Goal: Task Accomplishment & Management: Use online tool/utility

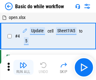
click at [23, 67] on img "button" at bounding box center [24, 65] width 8 height 8
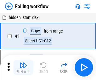
click at [23, 67] on img "button" at bounding box center [24, 65] width 8 height 8
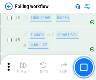
scroll to position [134, 0]
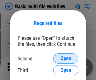
click at [66, 58] on span "Open" at bounding box center [66, 58] width 11 height 5
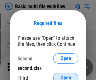
click at [66, 75] on span "Open" at bounding box center [66, 77] width 11 height 5
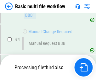
scroll to position [145, 0]
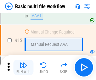
click at [23, 67] on img "button" at bounding box center [24, 65] width 8 height 8
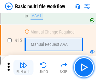
scroll to position [420, 0]
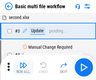
click at [23, 67] on img "button" at bounding box center [24, 65] width 8 height 8
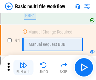
click at [23, 67] on img "button" at bounding box center [24, 65] width 8 height 8
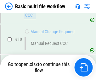
scroll to position [330, 0]
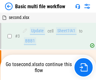
scroll to position [26, 0]
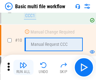
click at [23, 67] on img "button" at bounding box center [24, 65] width 8 height 8
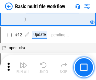
scroll to position [296, 0]
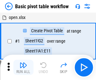
click at [23, 67] on img "button" at bounding box center [24, 65] width 8 height 8
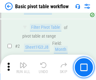
scroll to position [151, 0]
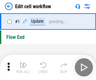
click at [23, 67] on img "button" at bounding box center [24, 65] width 8 height 8
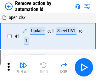
scroll to position [23, 0]
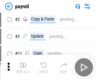
click at [23, 67] on img "button" at bounding box center [24, 65] width 8 height 8
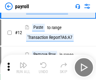
scroll to position [46, 0]
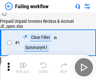
click at [23, 67] on img "button" at bounding box center [24, 65] width 8 height 8
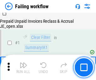
scroll to position [102, 0]
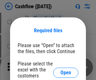
scroll to position [69, 0]
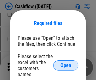
click at [66, 63] on span "Open" at bounding box center [66, 65] width 11 height 5
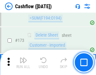
scroll to position [668, 0]
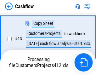
scroll to position [127, 0]
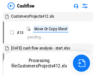
scroll to position [7, 0]
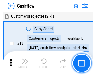
scroll to position [7, 0]
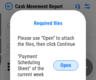
click at [66, 65] on span "Open" at bounding box center [66, 65] width 11 height 5
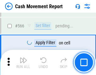
scroll to position [2893, 0]
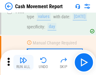
click at [23, 63] on img "button" at bounding box center [24, 61] width 8 height 8
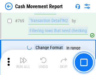
scroll to position [3508, 0]
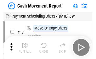
scroll to position [11, 0]
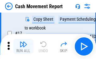
click at [23, 47] on img "button" at bounding box center [24, 45] width 8 height 8
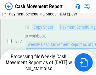
scroll to position [99, 0]
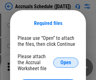
click at [66, 62] on span "Open" at bounding box center [66, 62] width 11 height 5
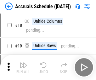
scroll to position [61, 0]
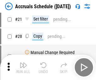
click at [23, 67] on img "button" at bounding box center [24, 65] width 8 height 8
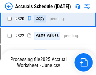
scroll to position [1174, 0]
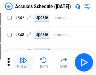
click at [23, 63] on img "button" at bounding box center [24, 61] width 8 height 8
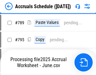
scroll to position [2652, 0]
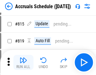
click at [23, 63] on img "button" at bounding box center [24, 61] width 8 height 8
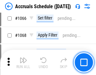
scroll to position [3648, 0]
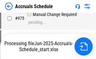
scroll to position [3122, 0]
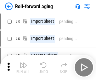
click at [23, 63] on img "button" at bounding box center [24, 65] width 8 height 8
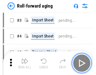
scroll to position [1, 0]
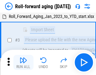
click at [23, 63] on img "button" at bounding box center [24, 61] width 8 height 8
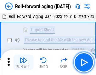
scroll to position [41, 0]
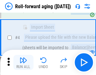
click at [23, 63] on img "button" at bounding box center [24, 61] width 8 height 8
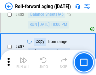
scroll to position [2189, 0]
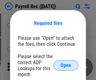
click at [66, 65] on span "Open" at bounding box center [66, 65] width 11 height 5
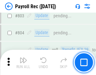
scroll to position [4011, 0]
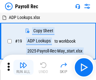
click at [23, 67] on img "button" at bounding box center [24, 65] width 8 height 8
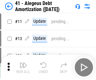
click at [23, 67] on img "button" at bounding box center [24, 65] width 8 height 8
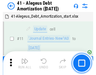
scroll to position [78, 0]
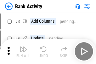
click at [23, 51] on img "button" at bounding box center [24, 49] width 8 height 8
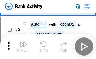
scroll to position [33, 0]
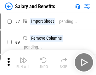
click at [23, 63] on img "button" at bounding box center [24, 61] width 8 height 8
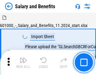
scroll to position [9, 0]
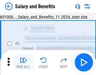
click at [23, 63] on img "button" at bounding box center [24, 61] width 8 height 8
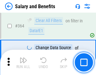
scroll to position [2973, 0]
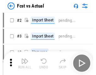
scroll to position [8, 0]
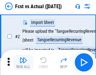
click at [23, 63] on img "button" at bounding box center [24, 61] width 8 height 8
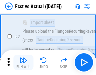
click at [23, 63] on img "button" at bounding box center [24, 61] width 8 height 8
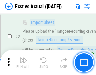
scroll to position [59, 0]
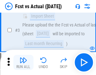
click at [23, 63] on img "button" at bounding box center [24, 61] width 8 height 8
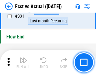
scroll to position [3022, 0]
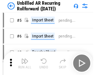
scroll to position [14, 0]
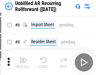
click at [23, 63] on img "button" at bounding box center [24, 61] width 8 height 8
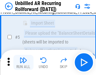
click at [23, 63] on img "button" at bounding box center [24, 61] width 8 height 8
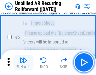
scroll to position [59, 0]
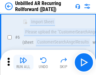
click at [23, 63] on img "button" at bounding box center [24, 61] width 8 height 8
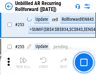
scroll to position [2144, 0]
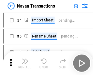
scroll to position [10, 0]
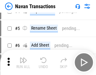
click at [23, 63] on img "button" at bounding box center [24, 61] width 8 height 8
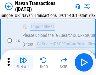
click at [23, 63] on img "button" at bounding box center [24, 61] width 8 height 8
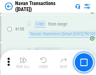
scroll to position [2047, 0]
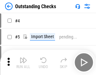
click at [23, 63] on img "button" at bounding box center [24, 61] width 8 height 8
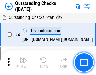
scroll to position [27, 0]
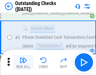
click at [23, 63] on img "button" at bounding box center [24, 61] width 8 height 8
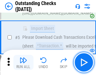
scroll to position [66, 0]
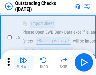
click at [23, 63] on img "button" at bounding box center [24, 61] width 8 height 8
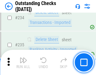
scroll to position [1917, 0]
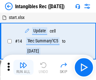
click at [23, 67] on img "button" at bounding box center [24, 65] width 8 height 8
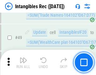
scroll to position [246, 0]
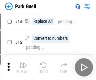
click at [23, 63] on img "button" at bounding box center [24, 65] width 8 height 8
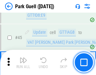
scroll to position [789, 0]
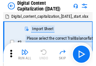
scroll to position [18, 0]
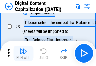
click at [23, 53] on img "button" at bounding box center [24, 51] width 8 height 8
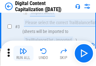
click at [23, 53] on img "button" at bounding box center [24, 51] width 8 height 8
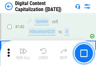
scroll to position [670, 0]
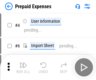
click at [23, 63] on img "button" at bounding box center [24, 65] width 8 height 8
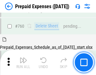
scroll to position [1750, 0]
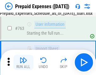
click at [23, 63] on img "button" at bounding box center [24, 61] width 8 height 8
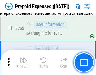
scroll to position [1787, 0]
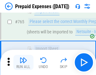
click at [23, 63] on img "button" at bounding box center [24, 61] width 8 height 8
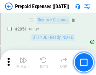
scroll to position [6599, 0]
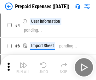
click at [23, 67] on img "button" at bounding box center [24, 65] width 8 height 8
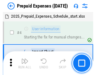
scroll to position [28, 0]
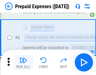
click at [23, 63] on img "button" at bounding box center [24, 61] width 8 height 8
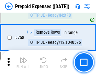
scroll to position [2249, 0]
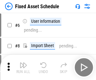
click at [23, 67] on img "button" at bounding box center [24, 65] width 8 height 8
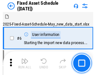
scroll to position [34, 0]
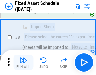
click at [23, 63] on img "button" at bounding box center [24, 61] width 8 height 8
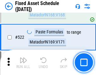
scroll to position [2194, 0]
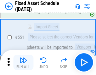
click at [23, 63] on img "button" at bounding box center [24, 61] width 8 height 8
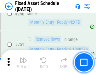
scroll to position [3078, 0]
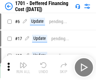
click at [23, 67] on img "button" at bounding box center [24, 65] width 8 height 8
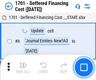
scroll to position [76, 0]
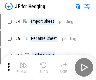
click at [23, 63] on img "button" at bounding box center [24, 65] width 8 height 8
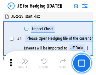
scroll to position [1, 0]
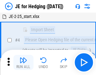
click at [23, 63] on img "button" at bounding box center [24, 61] width 8 height 8
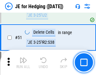
scroll to position [409, 0]
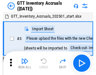
scroll to position [1, 0]
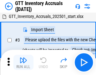
click at [23, 63] on img "button" at bounding box center [24, 61] width 8 height 8
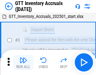
click at [23, 63] on img "button" at bounding box center [24, 61] width 8 height 8
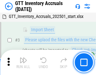
scroll to position [41, 0]
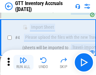
click at [23, 63] on img "button" at bounding box center [24, 61] width 8 height 8
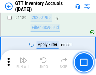
scroll to position [5155, 0]
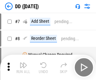
click at [23, 67] on img "button" at bounding box center [24, 65] width 8 height 8
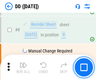
scroll to position [61, 0]
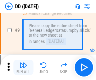
click at [23, 67] on img "button" at bounding box center [24, 65] width 8 height 8
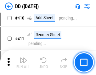
scroll to position [2825, 0]
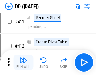
click at [23, 63] on img "button" at bounding box center [24, 61] width 8 height 8
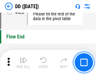
scroll to position [3022, 0]
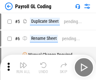
click at [23, 67] on img "button" at bounding box center [24, 65] width 8 height 8
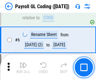
scroll to position [76, 0]
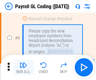
click at [23, 67] on img "button" at bounding box center [24, 65] width 8 height 8
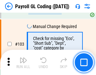
scroll to position [1481, 0]
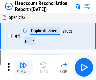
click at [23, 67] on img "button" at bounding box center [24, 65] width 8 height 8
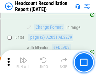
scroll to position [759, 0]
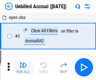
click at [23, 67] on img "button" at bounding box center [24, 65] width 8 height 8
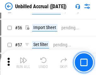
scroll to position [659, 0]
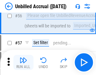
click at [23, 63] on img "button" at bounding box center [24, 61] width 8 height 8
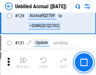
scroll to position [1880, 0]
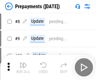
click at [23, 67] on img "button" at bounding box center [24, 65] width 8 height 8
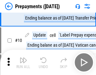
scroll to position [39, 0]
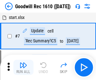
click at [23, 67] on img "button" at bounding box center [24, 65] width 8 height 8
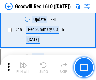
scroll to position [108, 0]
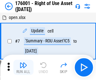
click at [23, 67] on img "button" at bounding box center [24, 65] width 8 height 8
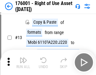
scroll to position [41, 0]
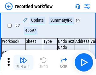
click at [23, 63] on img "button" at bounding box center [24, 61] width 8 height 8
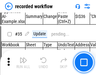
scroll to position [1973, 0]
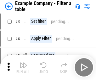
click at [23, 67] on img "button" at bounding box center [24, 65] width 8 height 8
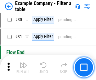
scroll to position [578, 0]
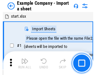
scroll to position [10, 0]
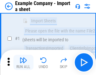
click at [23, 63] on img "button" at bounding box center [24, 61] width 8 height 8
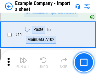
scroll to position [140, 0]
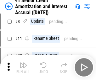
click at [23, 63] on img "button" at bounding box center [24, 65] width 8 height 8
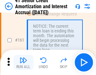
click at [23, 63] on img "button" at bounding box center [24, 61] width 8 height 8
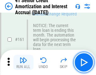
scroll to position [675, 0]
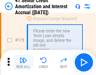
click at [23, 63] on img "button" at bounding box center [24, 61] width 8 height 8
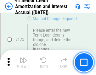
scroll to position [739, 0]
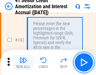
click at [23, 63] on img "button" at bounding box center [24, 61] width 8 height 8
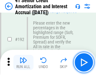
scroll to position [806, 0]
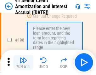
click at [23, 63] on img "button" at bounding box center [24, 61] width 8 height 8
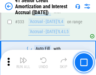
scroll to position [1613, 0]
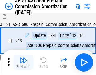
click at [23, 63] on img "button" at bounding box center [24, 61] width 8 height 8
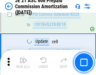
scroll to position [1179, 0]
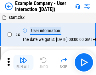
click at [23, 63] on img "button" at bounding box center [24, 61] width 8 height 8
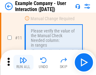
click at [23, 63] on img "button" at bounding box center [24, 61] width 8 height 8
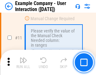
scroll to position [137, 0]
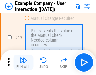
click at [23, 63] on img "button" at bounding box center [24, 61] width 8 height 8
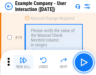
click at [23, 63] on img "button" at bounding box center [24, 61] width 8 height 8
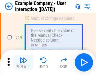
click at [23, 63] on img "button" at bounding box center [24, 61] width 8 height 8
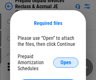
click at [66, 62] on span "Open" at bounding box center [66, 62] width 11 height 5
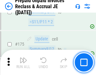
scroll to position [852, 0]
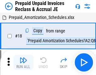
click at [23, 63] on img "button" at bounding box center [24, 61] width 8 height 8
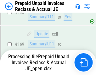
scroll to position [820, 0]
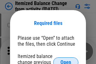
click at [66, 60] on span "Open" at bounding box center [66, 62] width 11 height 5
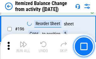
scroll to position [1215, 0]
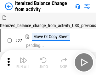
scroll to position [10, 0]
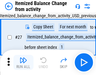
click at [23, 63] on img "button" at bounding box center [24, 61] width 8 height 8
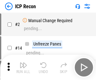
scroll to position [3, 0]
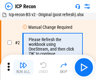
click at [23, 67] on img "button" at bounding box center [24, 65] width 8 height 8
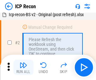
click at [23, 67] on img "button" at bounding box center [24, 65] width 8 height 8
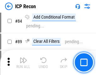
scroll to position [619, 0]
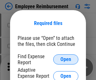
click at [66, 59] on span "Open" at bounding box center [66, 59] width 11 height 5
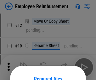
scroll to position [56, 0]
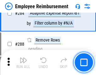
scroll to position [1716, 0]
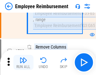
click at [23, 63] on img "button" at bounding box center [24, 61] width 8 height 8
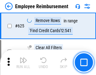
scroll to position [3780, 0]
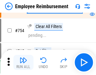
click at [23, 63] on img "button" at bounding box center [24, 61] width 8 height 8
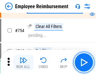
click at [23, 63] on img "button" at bounding box center [24, 61] width 8 height 8
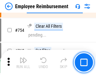
click at [23, 63] on img "button" at bounding box center [24, 61] width 8 height 8
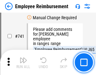
scroll to position [4429, 0]
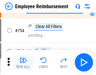
click at [23, 63] on img "button" at bounding box center [24, 61] width 8 height 8
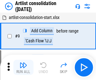
click at [23, 67] on img "button" at bounding box center [24, 65] width 8 height 8
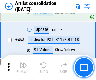
scroll to position [2764, 0]
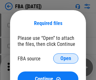
click at [66, 58] on span "Open" at bounding box center [66, 58] width 11 height 5
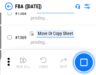
scroll to position [6780, 0]
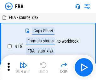
scroll to position [6, 0]
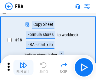
click at [23, 67] on img "button" at bounding box center [24, 65] width 8 height 8
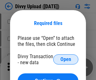
click at [66, 59] on span "Open" at bounding box center [66, 59] width 11 height 5
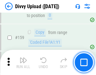
scroll to position [654, 0]
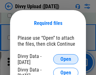
click at [66, 59] on span "Open" at bounding box center [66, 59] width 11 height 5
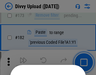
scroll to position [709, 0]
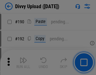
scroll to position [797, 0]
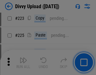
scroll to position [1260, 0]
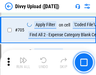
scroll to position [4319, 0]
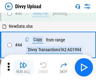
click at [23, 67] on img "button" at bounding box center [24, 65] width 8 height 8
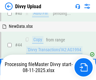
scroll to position [69, 0]
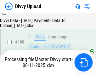
scroll to position [743, 0]
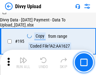
scroll to position [882, 0]
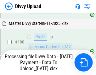
scroll to position [846, 0]
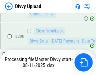
scroll to position [1021, 0]
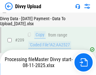
scroll to position [1161, 0]
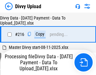
scroll to position [1300, 0]
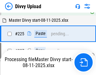
scroll to position [1471, 0]
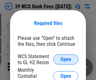
click at [66, 59] on span "Open" at bounding box center [66, 59] width 11 height 5
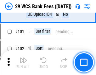
scroll to position [615, 0]
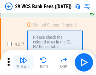
click at [23, 63] on img "button" at bounding box center [24, 61] width 8 height 8
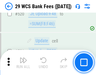
scroll to position [3258, 0]
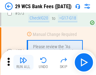
click at [23, 63] on img "button" at bounding box center [24, 61] width 8 height 8
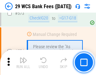
scroll to position [3496, 0]
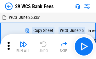
scroll to position [11, 0]
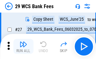
click at [23, 47] on img "button" at bounding box center [24, 45] width 8 height 8
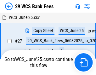
scroll to position [3, 0]
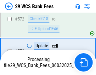
scroll to position [3489, 0]
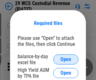
click at [66, 59] on span "Open" at bounding box center [66, 59] width 11 height 5
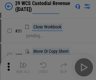
scroll to position [135, 0]
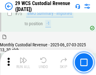
scroll to position [659, 0]
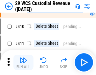
click at [23, 63] on img "button" at bounding box center [24, 61] width 8 height 8
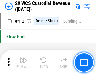
scroll to position [3015, 0]
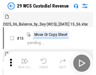
scroll to position [15, 0]
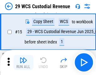
click at [23, 63] on img "button" at bounding box center [24, 61] width 8 height 8
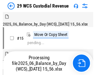
scroll to position [15, 0]
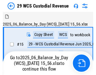
scroll to position [12, 0]
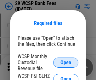
click at [66, 62] on span "Open" at bounding box center [66, 62] width 11 height 5
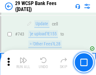
scroll to position [3181, 0]
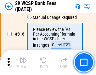
click at [23, 63] on img "button" at bounding box center [24, 61] width 8 height 8
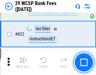
scroll to position [3889, 0]
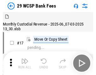
scroll to position [15, 0]
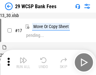
click at [23, 63] on img "button" at bounding box center [24, 61] width 8 height 8
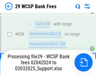
scroll to position [3919, 0]
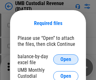
click at [66, 59] on span "Open" at bounding box center [66, 59] width 11 height 5
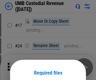
scroll to position [50, 0]
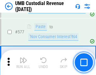
scroll to position [2944, 0]
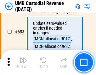
click at [23, 63] on img "button" at bounding box center [24, 61] width 8 height 8
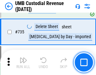
scroll to position [3860, 0]
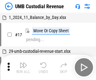
scroll to position [5, 0]
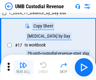
click at [23, 67] on img "button" at bounding box center [24, 65] width 8 height 8
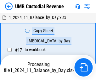
scroll to position [5, 0]
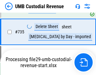
scroll to position [3846, 0]
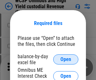
click at [66, 59] on span "Open" at bounding box center [66, 59] width 11 height 5
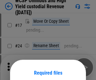
scroll to position [50, 0]
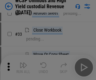
scroll to position [144, 0]
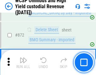
scroll to position [5343, 0]
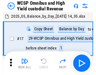
scroll to position [3, 0]
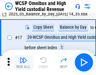
click at [23, 63] on img "button" at bounding box center [24, 61] width 8 height 8
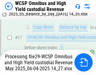
scroll to position [131, 0]
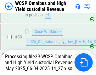
scroll to position [313, 0]
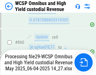
scroll to position [5328, 0]
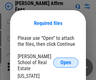
click at [66, 60] on span "Open" at bounding box center [66, 62] width 11 height 5
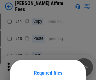
scroll to position [50, 0]
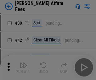
scroll to position [128, 0]
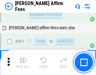
scroll to position [1717, 0]
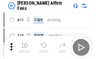
scroll to position [6, 0]
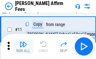
click at [23, 47] on img "button" at bounding box center [24, 45] width 8 height 8
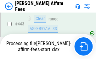
scroll to position [1656, 0]
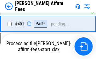
scroll to position [1692, 0]
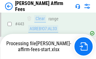
scroll to position [1656, 0]
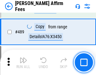
scroll to position [1648, 0]
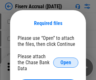
click at [66, 60] on span "Open" at bounding box center [66, 62] width 11 height 5
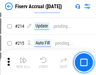
scroll to position [1630, 0]
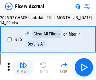
click at [23, 67] on img "button" at bounding box center [24, 65] width 8 height 8
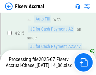
scroll to position [1993, 0]
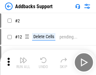
click at [23, 63] on img "button" at bounding box center [24, 61] width 8 height 8
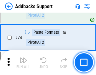
scroll to position [460, 0]
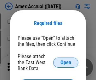
click at [66, 62] on span "Open" at bounding box center [66, 62] width 11 height 5
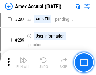
scroll to position [1810, 0]
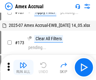
click at [23, 67] on img "button" at bounding box center [24, 65] width 8 height 8
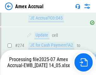
scroll to position [1840, 0]
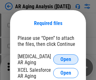
click at [66, 58] on span "Open" at bounding box center [66, 59] width 11 height 5
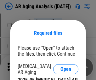
scroll to position [10, 0]
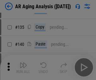
scroll to position [190, 0]
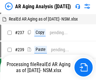
scroll to position [6, 0]
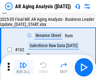
click at [23, 67] on img "button" at bounding box center [24, 65] width 8 height 8
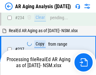
scroll to position [979, 0]
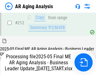
scroll to position [971, 0]
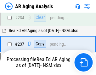
scroll to position [971, 0]
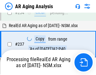
scroll to position [971, 0]
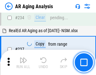
scroll to position [971, 0]
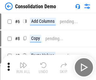
click at [23, 67] on img "button" at bounding box center [24, 65] width 8 height 8
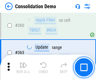
scroll to position [2116, 0]
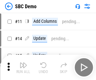
click at [23, 67] on img "button" at bounding box center [24, 65] width 8 height 8
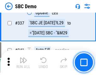
scroll to position [1661, 0]
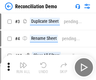
click at [23, 67] on img "button" at bounding box center [24, 65] width 8 height 8
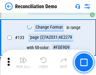
scroll to position [750, 0]
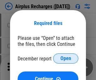
click at [66, 58] on span "Open" at bounding box center [66, 58] width 11 height 5
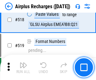
scroll to position [2717, 0]
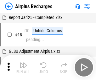
click at [23, 67] on img "button" at bounding box center [24, 65] width 8 height 8
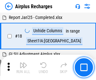
scroll to position [28, 0]
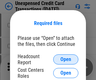
click at [66, 59] on span "Open" at bounding box center [66, 59] width 11 height 5
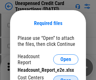
click at [66, 78] on span "Open" at bounding box center [66, 80] width 11 height 5
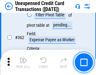
scroll to position [1623, 0]
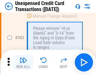
click at [23, 63] on img "button" at bounding box center [24, 61] width 8 height 8
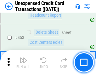
scroll to position [2153, 0]
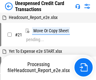
scroll to position [10, 0]
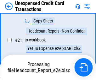
scroll to position [103, 0]
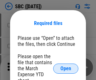
click at [66, 68] on span "Open" at bounding box center [66, 68] width 11 height 5
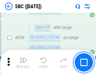
scroll to position [1234, 0]
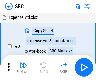
scroll to position [6, 0]
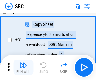
click at [23, 67] on img "button" at bounding box center [24, 65] width 8 height 8
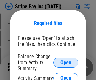
click at [66, 62] on span "Open" at bounding box center [66, 62] width 11 height 5
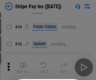
scroll to position [115, 0]
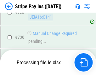
scroll to position [3324, 0]
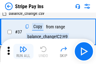
click at [23, 51] on img "button" at bounding box center [24, 49] width 8 height 8
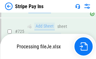
scroll to position [3310, 0]
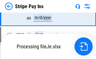
scroll to position [3310, 0]
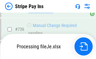
scroll to position [3310, 0]
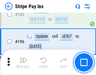
scroll to position [854, 0]
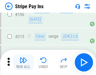
click at [23, 63] on img "button" at bounding box center [24, 61] width 8 height 8
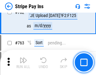
scroll to position [3302, 0]
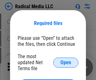
click at [66, 62] on span "Open" at bounding box center [66, 62] width 11 height 5
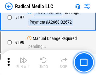
scroll to position [1460, 0]
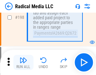
click at [23, 63] on img "button" at bounding box center [24, 61] width 8 height 8
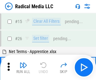
scroll to position [35, 0]
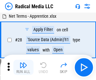
click at [23, 67] on img "button" at bounding box center [24, 65] width 8 height 8
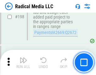
scroll to position [1583, 0]
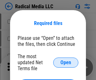
click at [66, 62] on span "Open" at bounding box center [66, 62] width 11 height 5
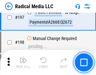
scroll to position [1460, 0]
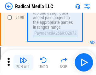
click at [23, 63] on img "button" at bounding box center [24, 61] width 8 height 8
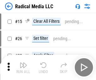
scroll to position [35, 0]
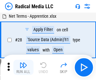
click at [23, 67] on img "button" at bounding box center [24, 65] width 8 height 8
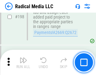
scroll to position [1583, 0]
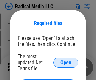
click at [66, 62] on span "Open" at bounding box center [66, 62] width 11 height 5
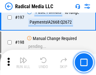
scroll to position [1460, 0]
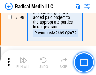
click at [23, 63] on img "button" at bounding box center [24, 61] width 8 height 8
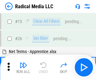
scroll to position [35, 0]
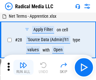
click at [23, 67] on img "button" at bounding box center [24, 65] width 8 height 8
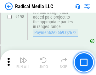
scroll to position [1583, 0]
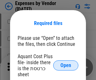
click at [66, 65] on span "Open" at bounding box center [66, 65] width 11 height 5
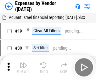
click at [23, 67] on img "button" at bounding box center [24, 65] width 8 height 8
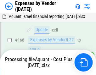
scroll to position [465, 0]
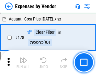
scroll to position [492, 0]
